Goal: Task Accomplishment & Management: Manage account settings

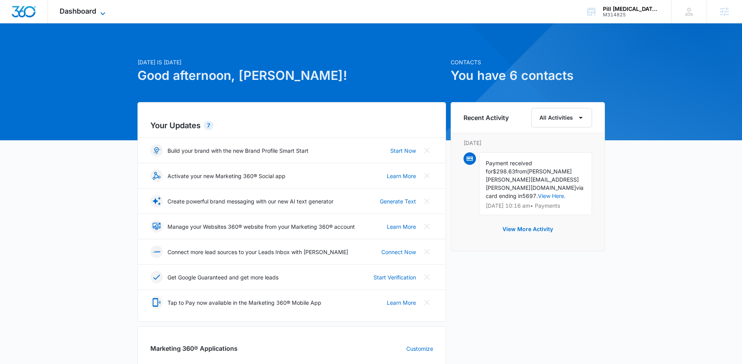
click at [105, 12] on icon at bounding box center [102, 13] width 5 height 3
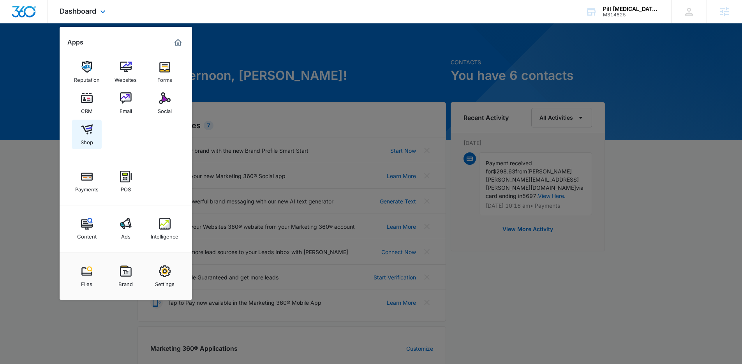
click at [88, 132] on img at bounding box center [87, 129] width 12 height 12
click at [85, 106] on div "CRM" at bounding box center [87, 109] width 12 height 10
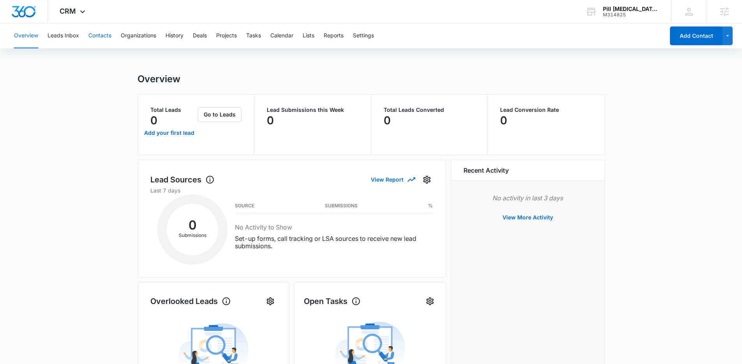
click at [109, 42] on button "Contacts" at bounding box center [99, 35] width 23 height 25
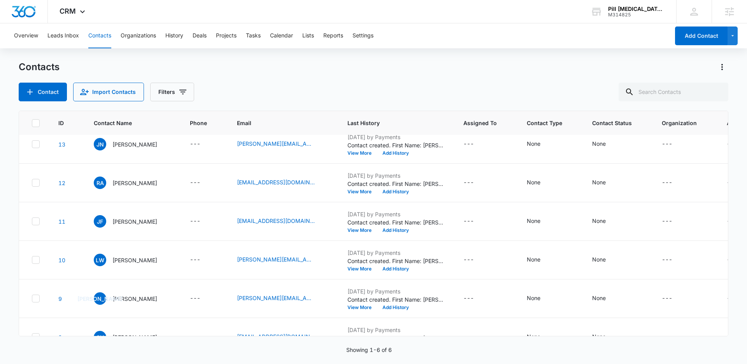
scroll to position [11, 0]
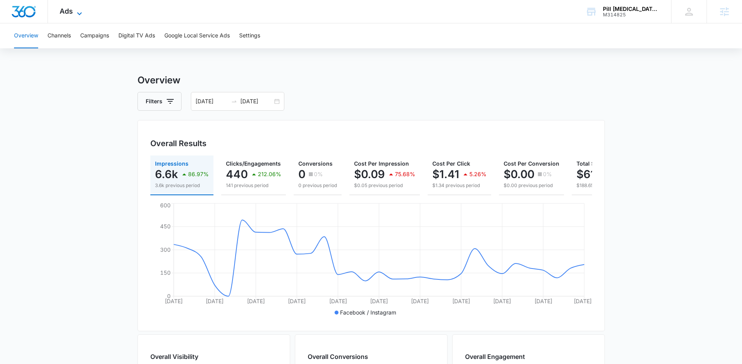
click at [79, 13] on icon at bounding box center [79, 13] width 9 height 9
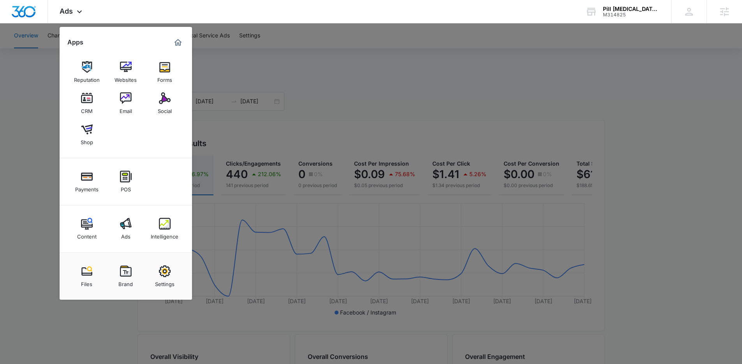
drag, startPoint x: 368, startPoint y: 111, endPoint x: 366, endPoint y: 117, distance: 6.9
click at [367, 114] on div at bounding box center [371, 182] width 742 height 364
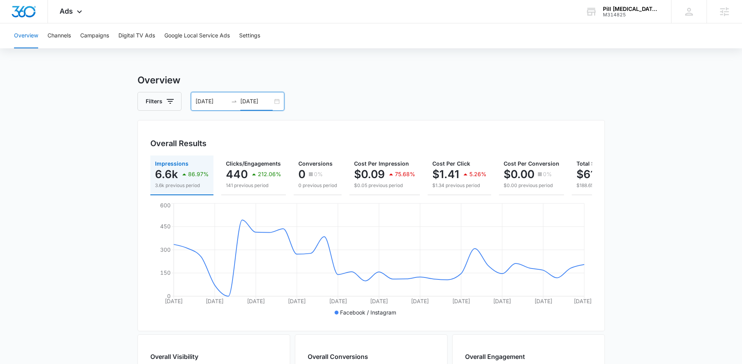
click at [255, 105] on input "09/22/2025" at bounding box center [256, 101] width 32 height 9
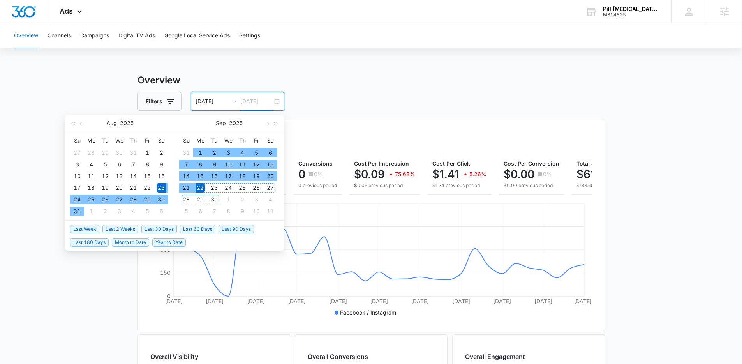
type input "09/22/2025"
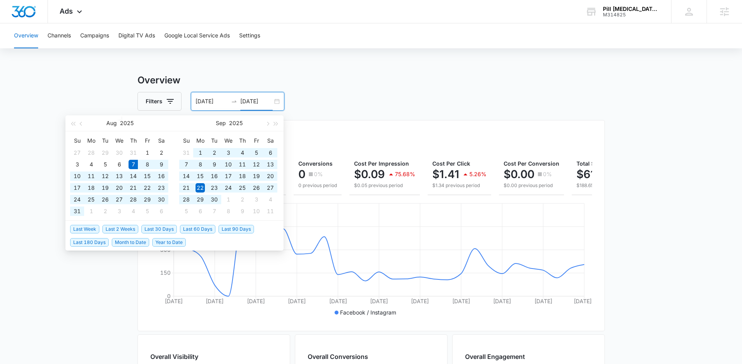
click at [184, 229] on span "Last 60 Days" at bounding box center [197, 229] width 35 height 9
type input "08/07/2025"
type input "10/06/2025"
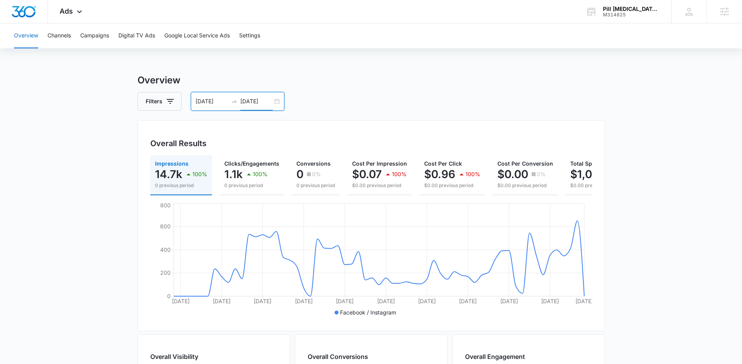
click at [489, 109] on div "Filters 08/07/2025 10/06/2025" at bounding box center [370, 101] width 467 height 19
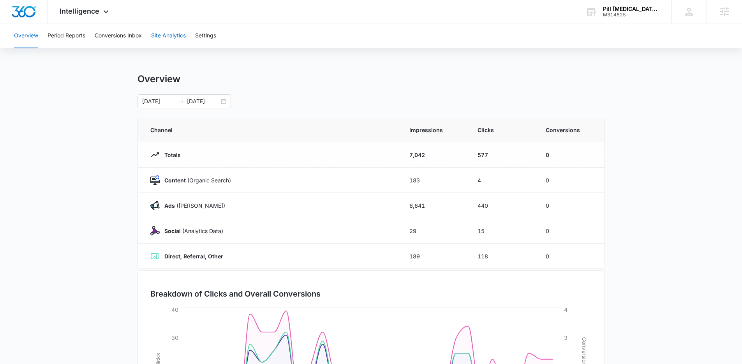
click at [176, 38] on button "Site Analytics" at bounding box center [168, 35] width 35 height 25
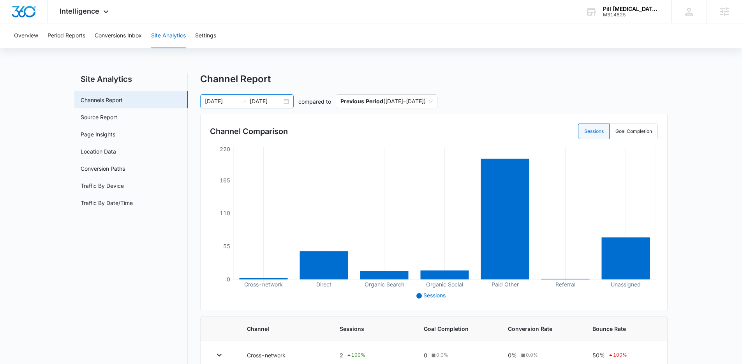
click at [262, 99] on input "[DATE]" at bounding box center [266, 101] width 32 height 9
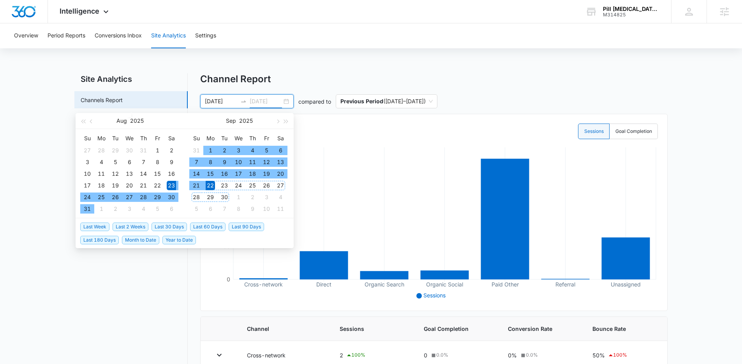
type input "[DATE]"
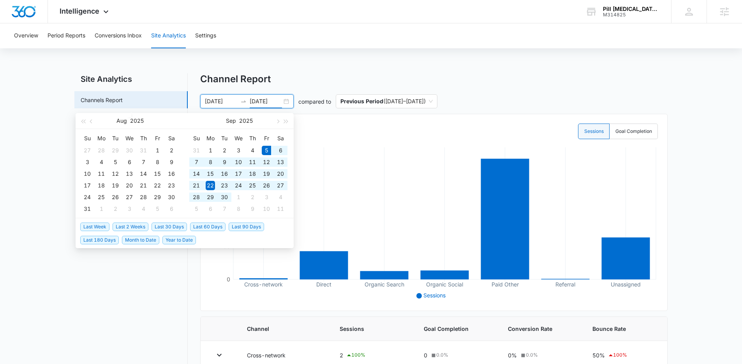
click at [177, 224] on span "Last 30 Days" at bounding box center [168, 226] width 35 height 9
type input "09/05/2025"
type input "[DATE]"
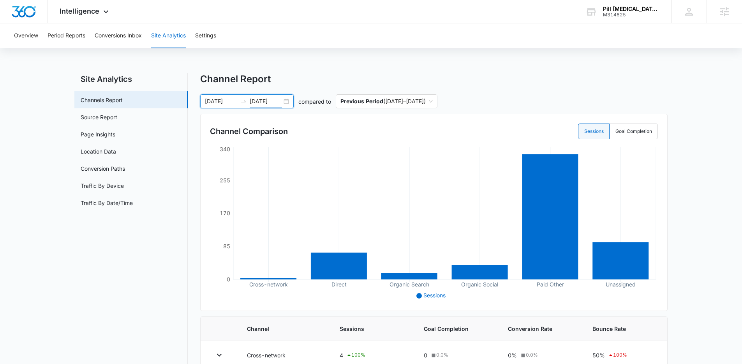
click at [117, 248] on nav "Site Analytics Channels Report Source Report Page Insights Location Data Conver…" at bounding box center [130, 293] width 113 height 440
click at [115, 137] on link "Page Insights" at bounding box center [98, 134] width 35 height 8
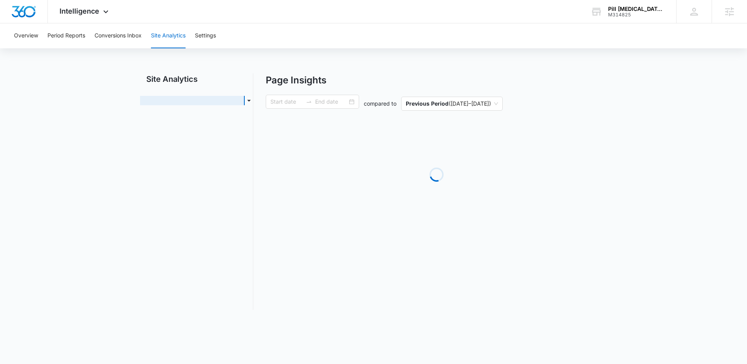
type input "09/05/2025"
type input "10/05/2025"
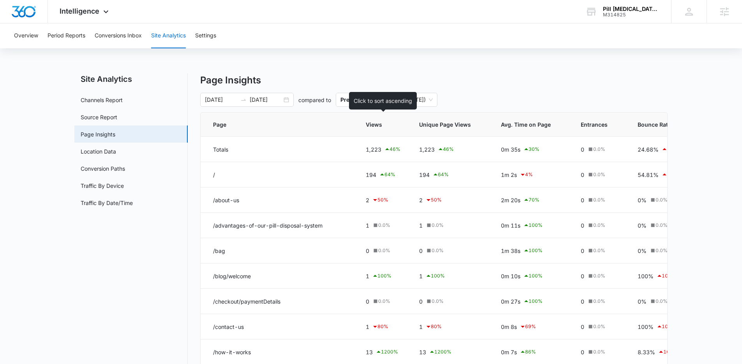
click at [380, 123] on span "Views" at bounding box center [377, 124] width 23 height 8
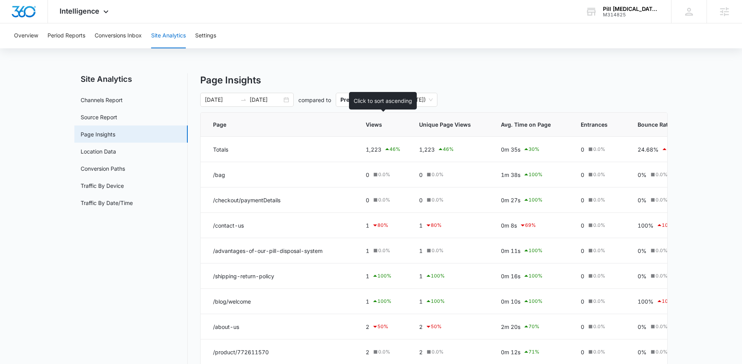
click at [381, 127] on span "Views" at bounding box center [377, 124] width 23 height 8
click at [381, 126] on span "Views" at bounding box center [377, 124] width 23 height 8
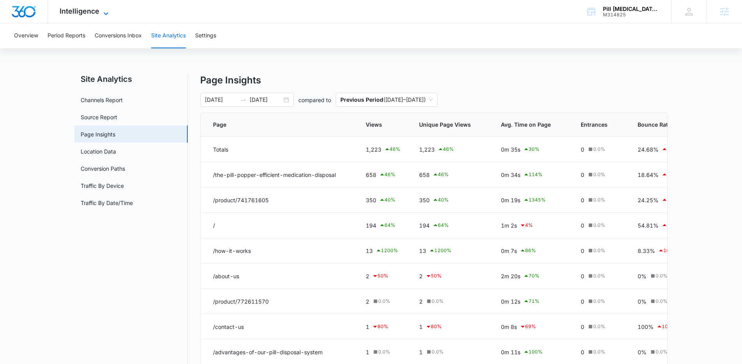
click at [101, 8] on div "Intelligence Apps Reputation Websites Forms CRM Email Social Shop Payments POS …" at bounding box center [85, 11] width 74 height 23
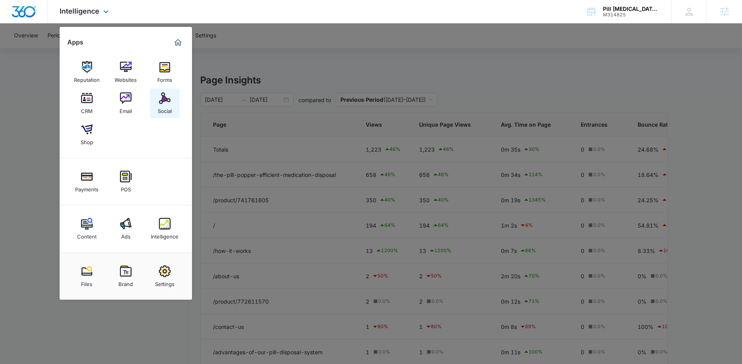
click at [163, 98] on img at bounding box center [165, 98] width 12 height 12
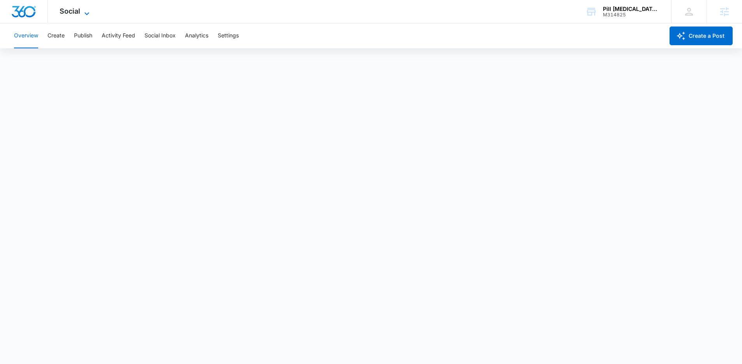
click at [84, 12] on icon at bounding box center [86, 13] width 9 height 9
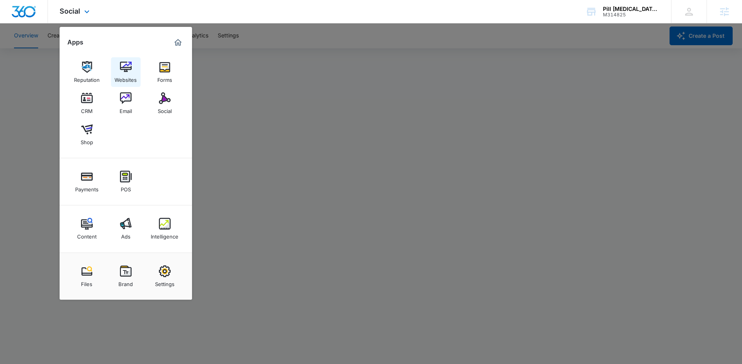
click at [125, 68] on img at bounding box center [126, 67] width 12 height 12
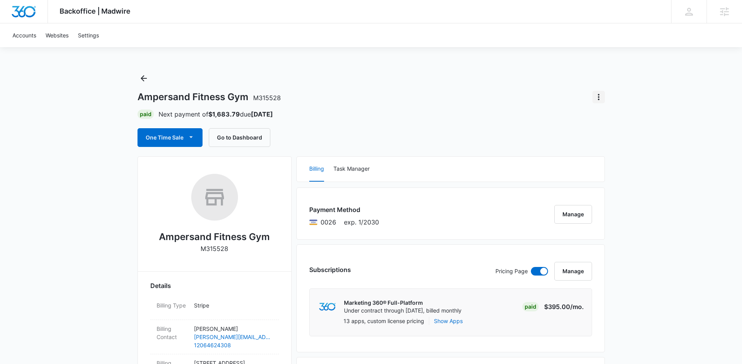
click at [601, 100] on icon "Actions" at bounding box center [598, 96] width 9 height 9
click at [625, 118] on div "Close Account" at bounding box center [620, 118] width 37 height 5
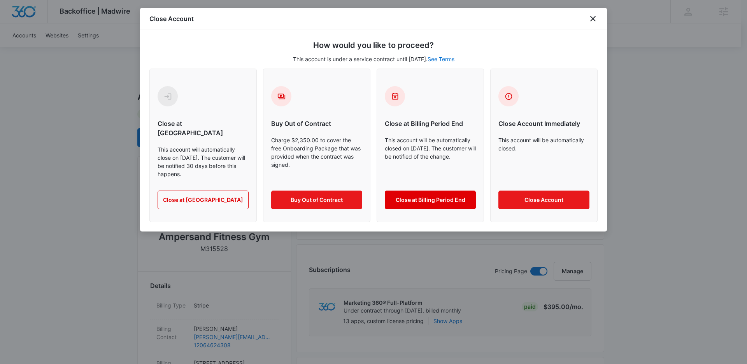
click at [434, 190] on button "Close at Billing Period End" at bounding box center [430, 199] width 91 height 19
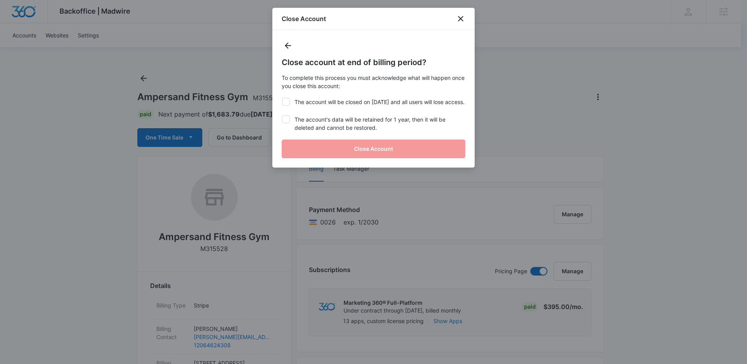
click at [285, 99] on icon at bounding box center [286, 101] width 7 height 7
click at [282, 98] on input "The account will be closed on Oct 25, 2025 and all users will lose access." at bounding box center [282, 98] width 0 height 0
checkbox input "true"
click at [285, 123] on icon at bounding box center [286, 119] width 7 height 7
click at [282, 116] on input "The account's data will be retained for 1 year, then it will be deleted and can…" at bounding box center [282, 115] width 0 height 0
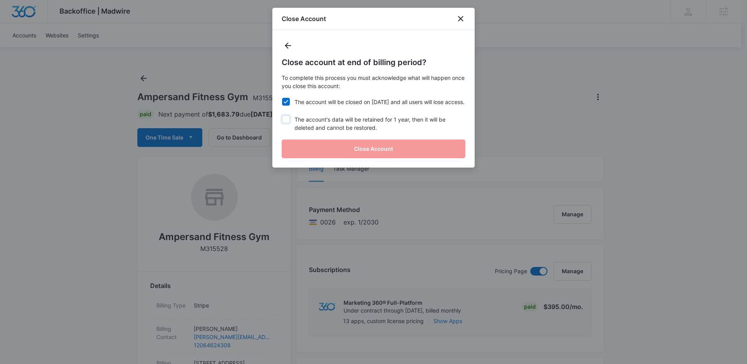
checkbox input "true"
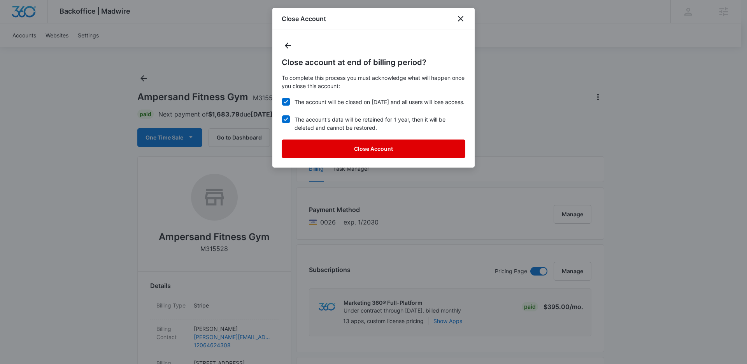
click at [339, 155] on button "Close Account" at bounding box center [374, 148] width 184 height 19
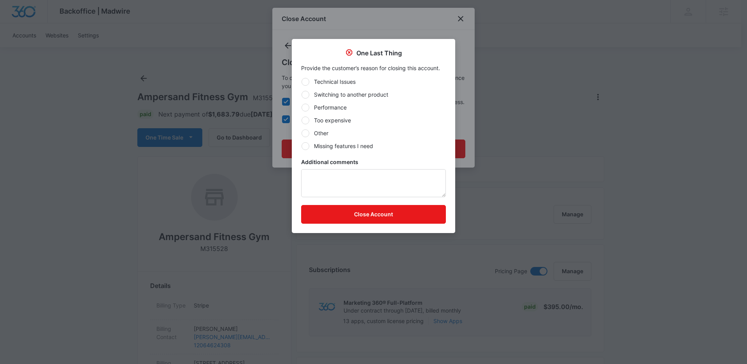
click at [329, 120] on label "Too expensive" at bounding box center [373, 120] width 145 height 8
click at [302, 120] on input "Too expensive" at bounding box center [301, 120] width 0 height 0
radio input "true"
click at [329, 105] on label "Performance" at bounding box center [373, 107] width 145 height 8
click at [302, 107] on input "Performance" at bounding box center [301, 107] width 0 height 0
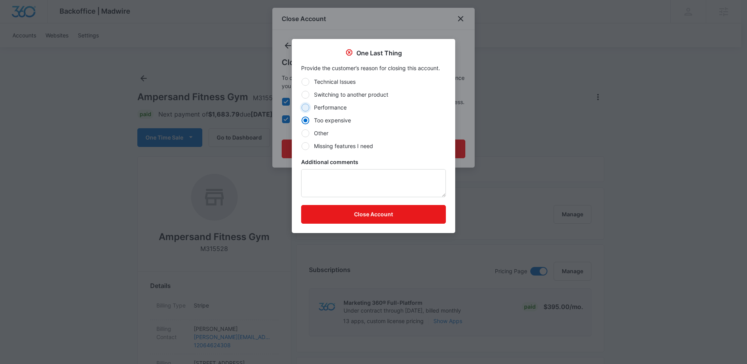
radio input "true"
click at [363, 187] on textarea "Additional comments" at bounding box center [373, 183] width 145 height 28
type textarea "Had a hard time tracking conversions and show"
click at [373, 210] on button "Close Account" at bounding box center [373, 214] width 145 height 19
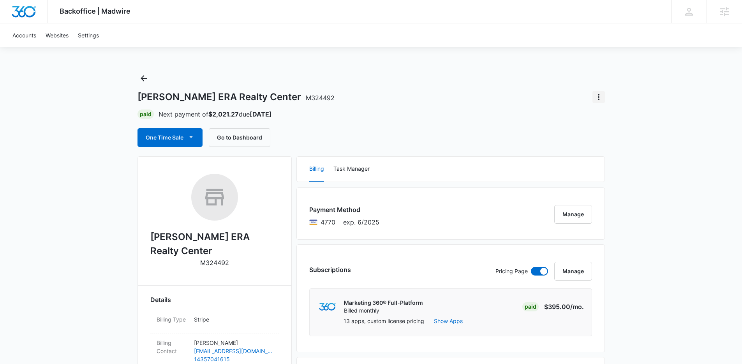
click at [595, 100] on icon "Actions" at bounding box center [598, 96] width 9 height 9
click at [615, 120] on div "Close Account" at bounding box center [620, 118] width 37 height 5
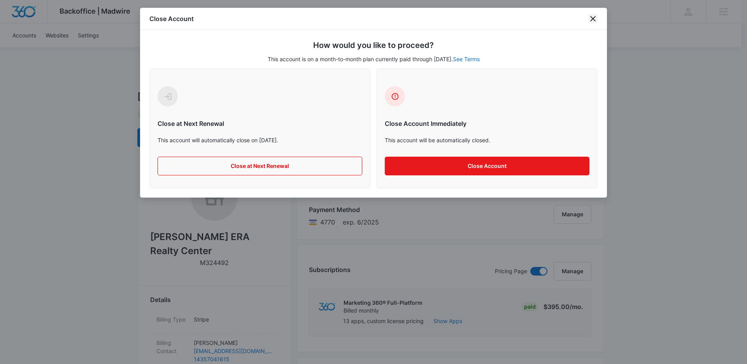
click at [592, 20] on icon "close" at bounding box center [593, 18] width 9 height 9
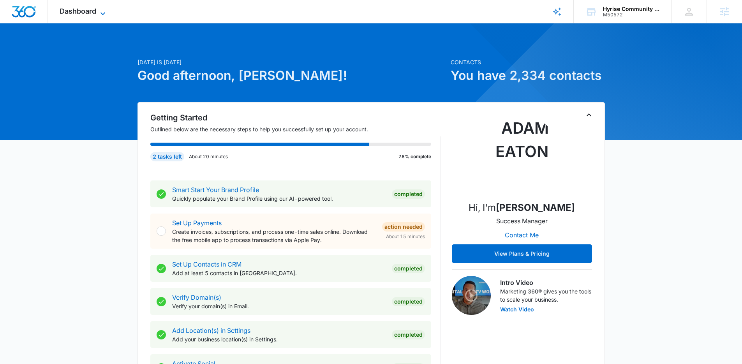
click at [99, 9] on icon at bounding box center [102, 13] width 9 height 9
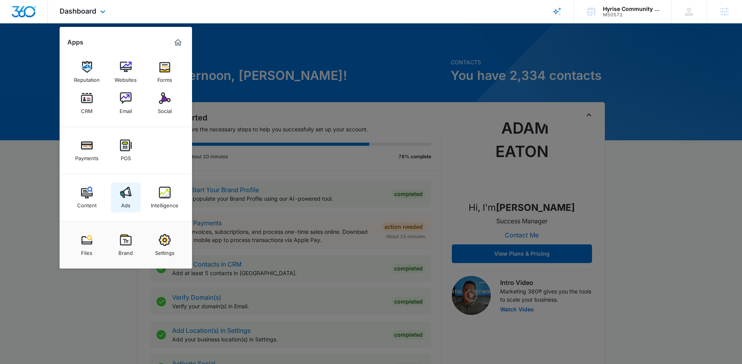
click at [123, 192] on img at bounding box center [126, 192] width 12 height 12
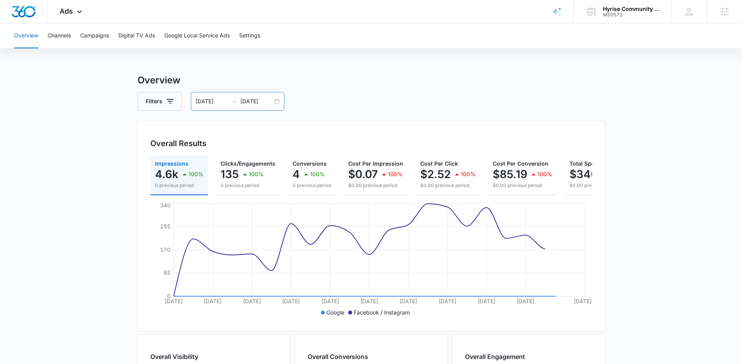
click at [250, 102] on input "09/29/2025" at bounding box center [256, 101] width 32 height 9
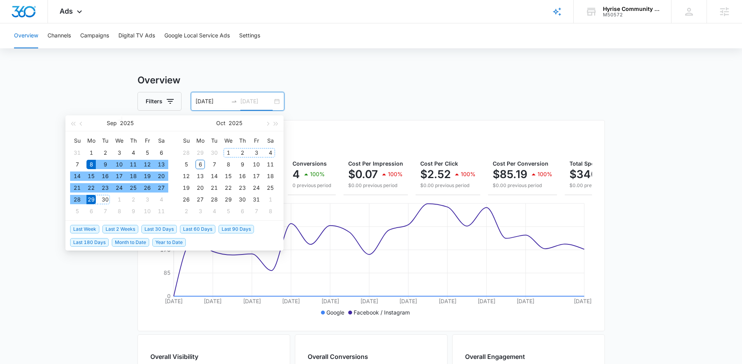
type input "09/29/2025"
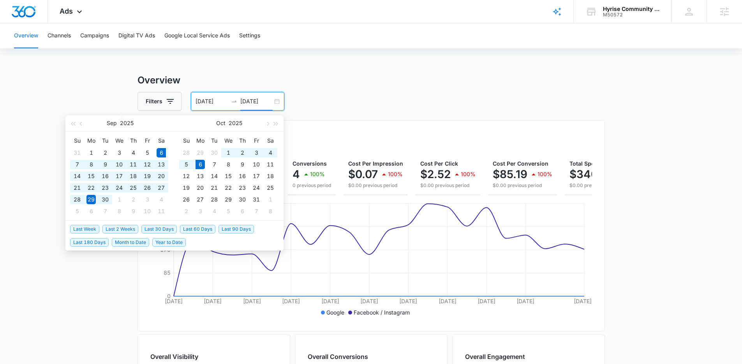
click at [159, 227] on span "Last 30 Days" at bounding box center [158, 229] width 35 height 9
type input "09/06/2025"
type input "10/06/2025"
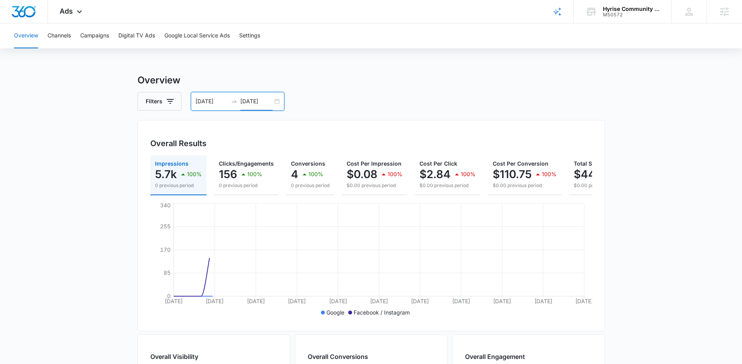
click at [104, 217] on main "Overview Filters 09/06/2025 10/06/2025 Overall Results Impressions 5.7k 100% 0 …" at bounding box center [371, 352] width 742 height 559
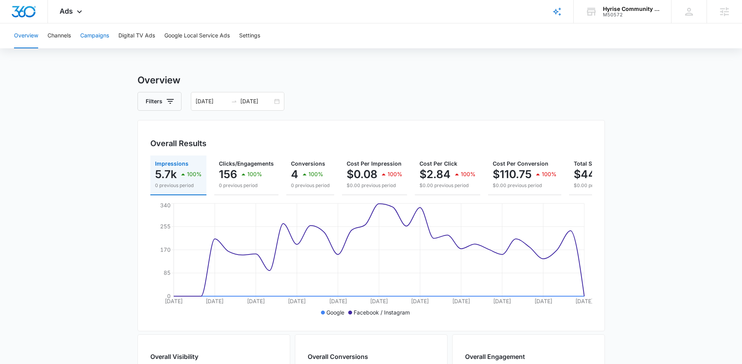
click at [99, 37] on button "Campaigns" at bounding box center [94, 35] width 29 height 25
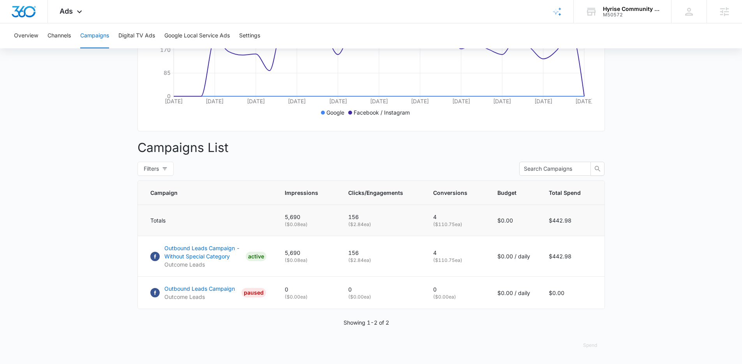
scroll to position [206, 0]
click at [175, 249] on p "Outbound Leads Campaign - Without Special Category" at bounding box center [203, 252] width 78 height 16
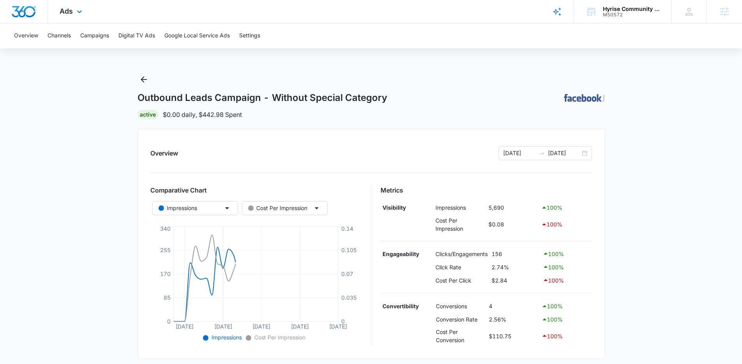
click at [84, 14] on div "Ads Apps Reputation Websites Forms CRM Email Social Payments POS Content Ads In…" at bounding box center [72, 11] width 48 height 23
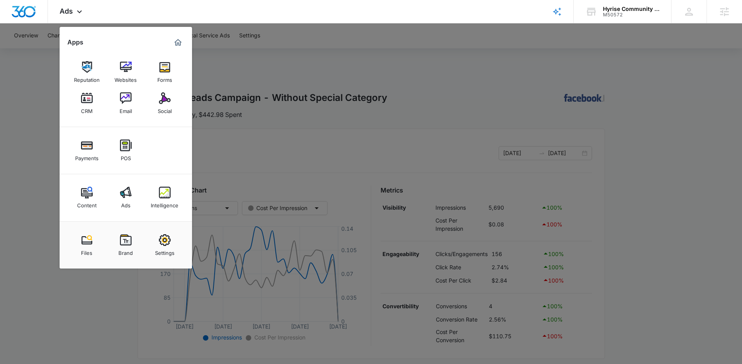
click at [469, 111] on div at bounding box center [371, 182] width 742 height 364
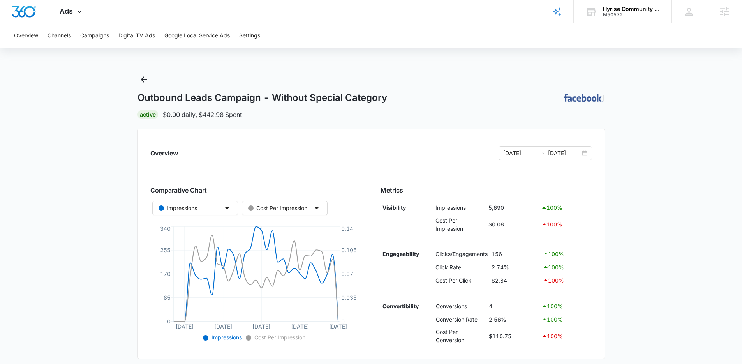
click at [120, 89] on main "Outbound Leads Campaign - Without Special Category | Active $0.00 daily , $442.…" at bounding box center [371, 307] width 742 height 469
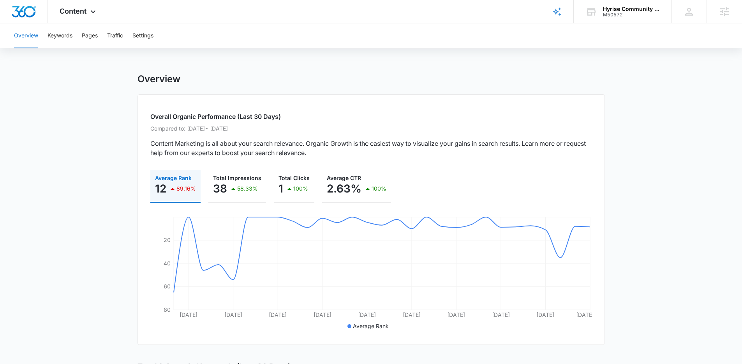
click at [68, 112] on main "Overview Overall Organic Performance (Last 30 Days) Compared to: [DATE] - [DATE…" at bounding box center [371, 353] width 742 height 561
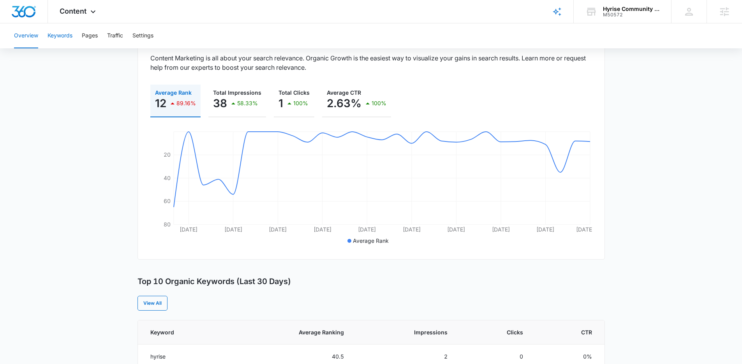
scroll to position [49, 0]
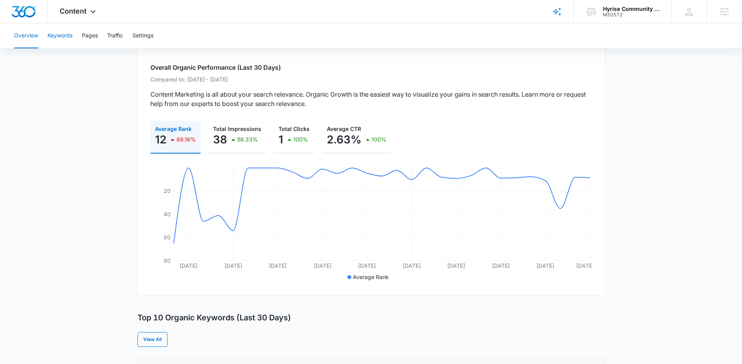
click at [54, 36] on button "Keywords" at bounding box center [59, 35] width 25 height 25
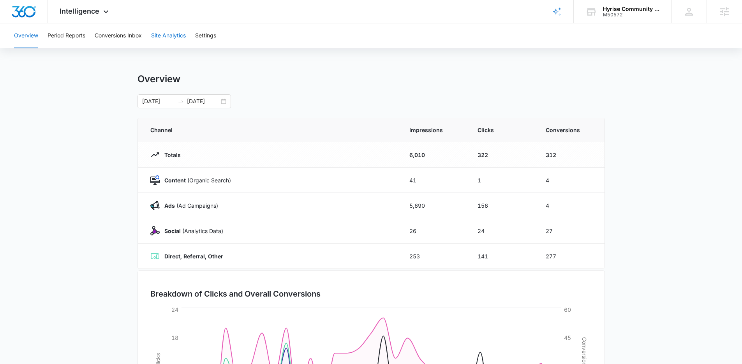
click at [161, 41] on button "Site Analytics" at bounding box center [168, 35] width 35 height 25
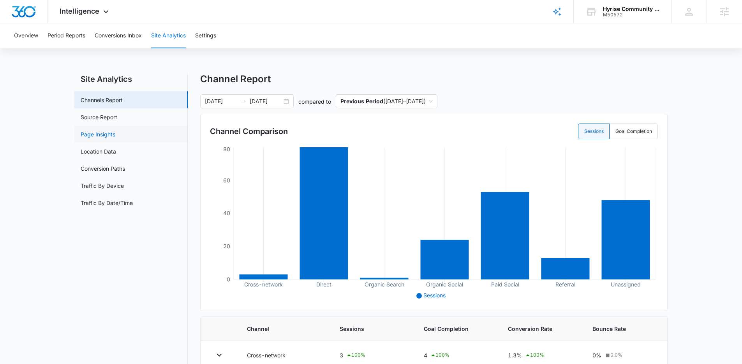
click at [102, 130] on link "Page Insights" at bounding box center [98, 134] width 35 height 8
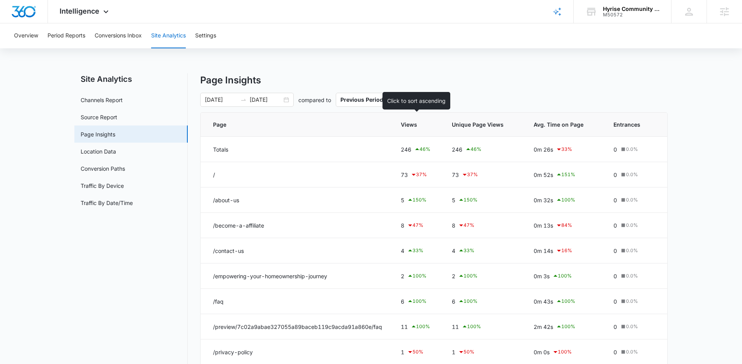
click at [412, 128] on span "Views" at bounding box center [411, 124] width 21 height 8
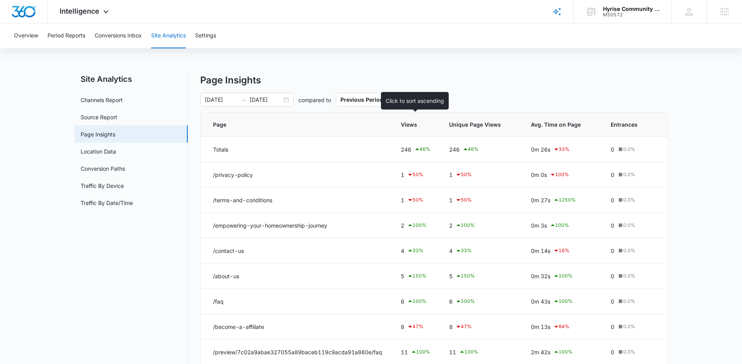
click at [418, 132] on th "Views" at bounding box center [415, 124] width 48 height 24
click at [418, 128] on th "Views" at bounding box center [415, 124] width 48 height 24
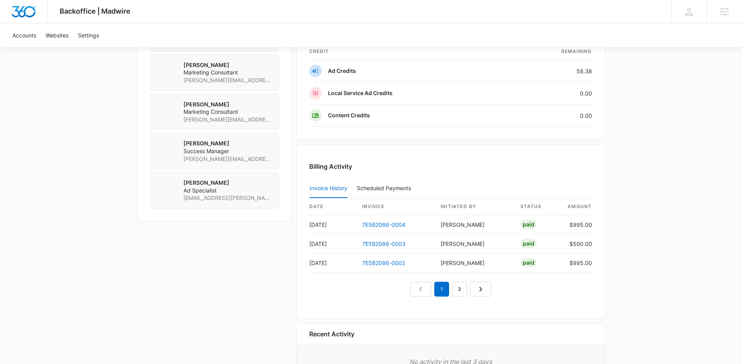
scroll to position [663, 0]
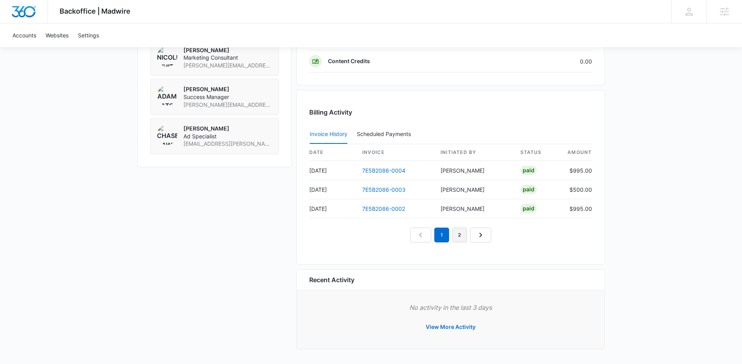
click at [463, 236] on link "2" at bounding box center [459, 234] width 15 height 15
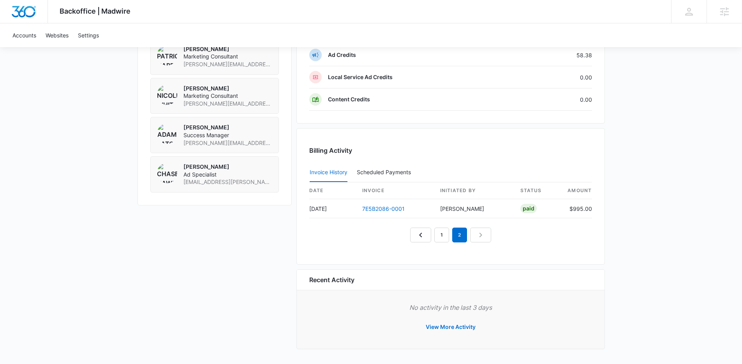
scroll to position [625, 0]
click at [439, 239] on link "1" at bounding box center [441, 234] width 15 height 15
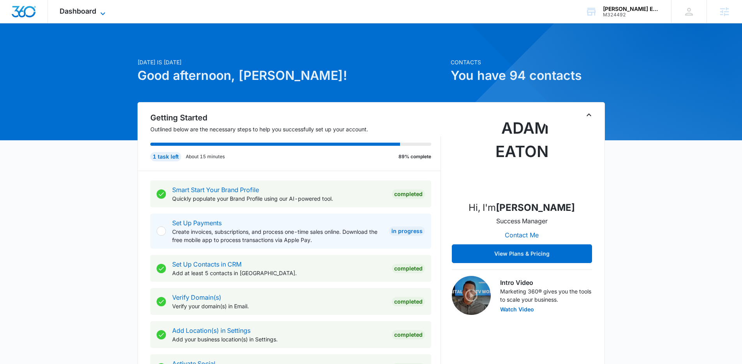
click at [100, 13] on icon at bounding box center [102, 13] width 9 height 9
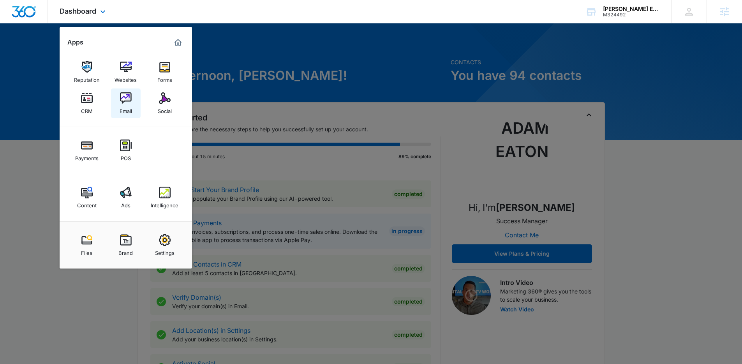
click at [121, 95] on img at bounding box center [126, 98] width 12 height 12
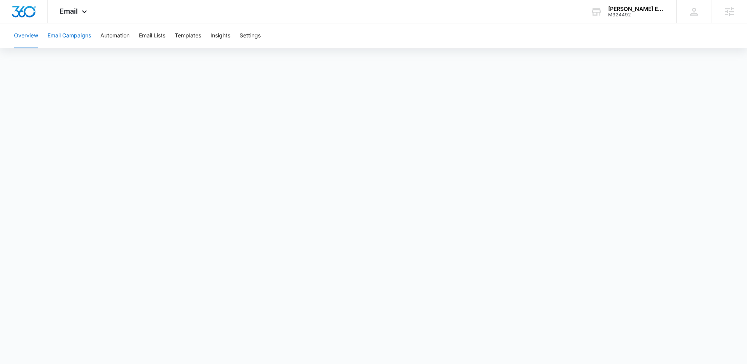
click at [88, 39] on button "Email Campaigns" at bounding box center [69, 35] width 44 height 25
click at [200, 38] on button "Templates" at bounding box center [188, 35] width 26 height 25
click at [89, 28] on button "Email Campaigns" at bounding box center [69, 35] width 44 height 25
